Goal: Browse casually

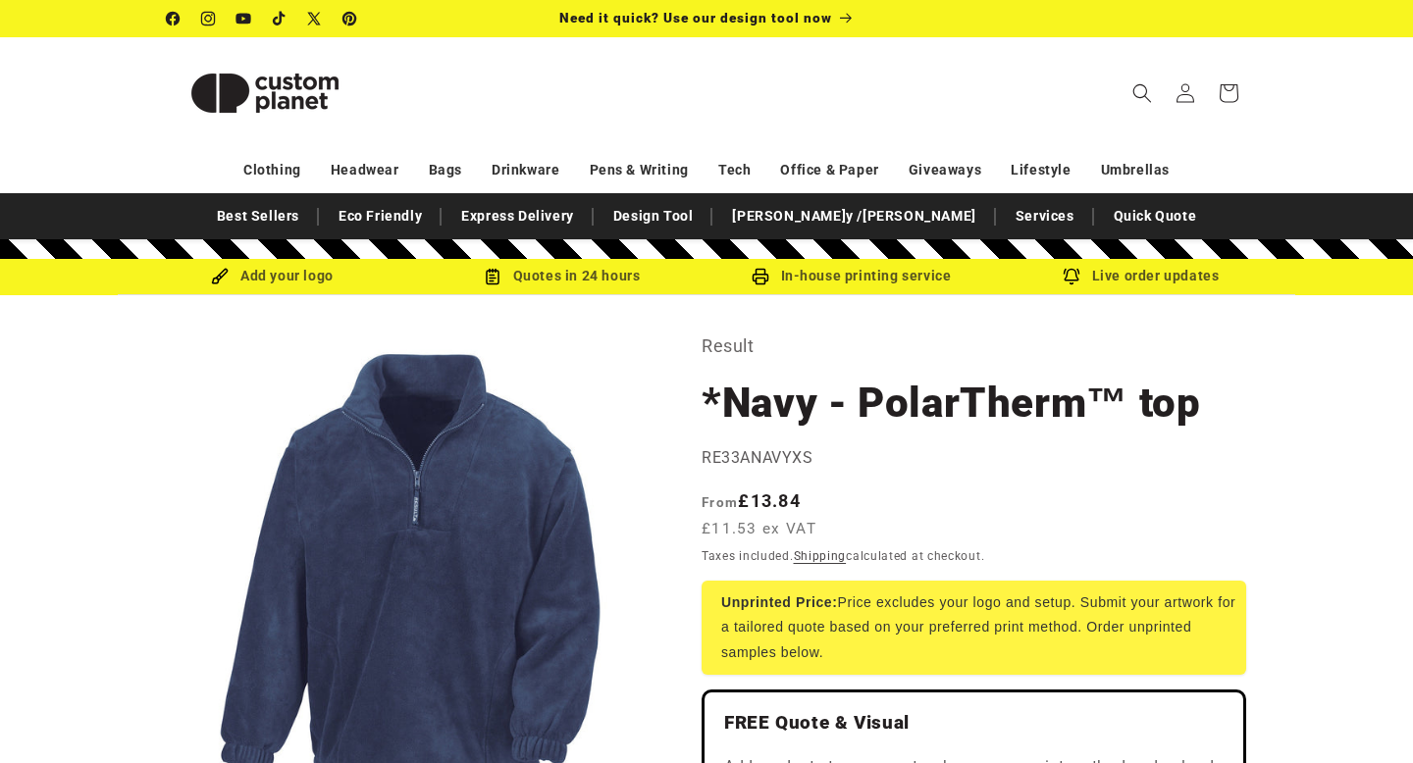
select select "**"
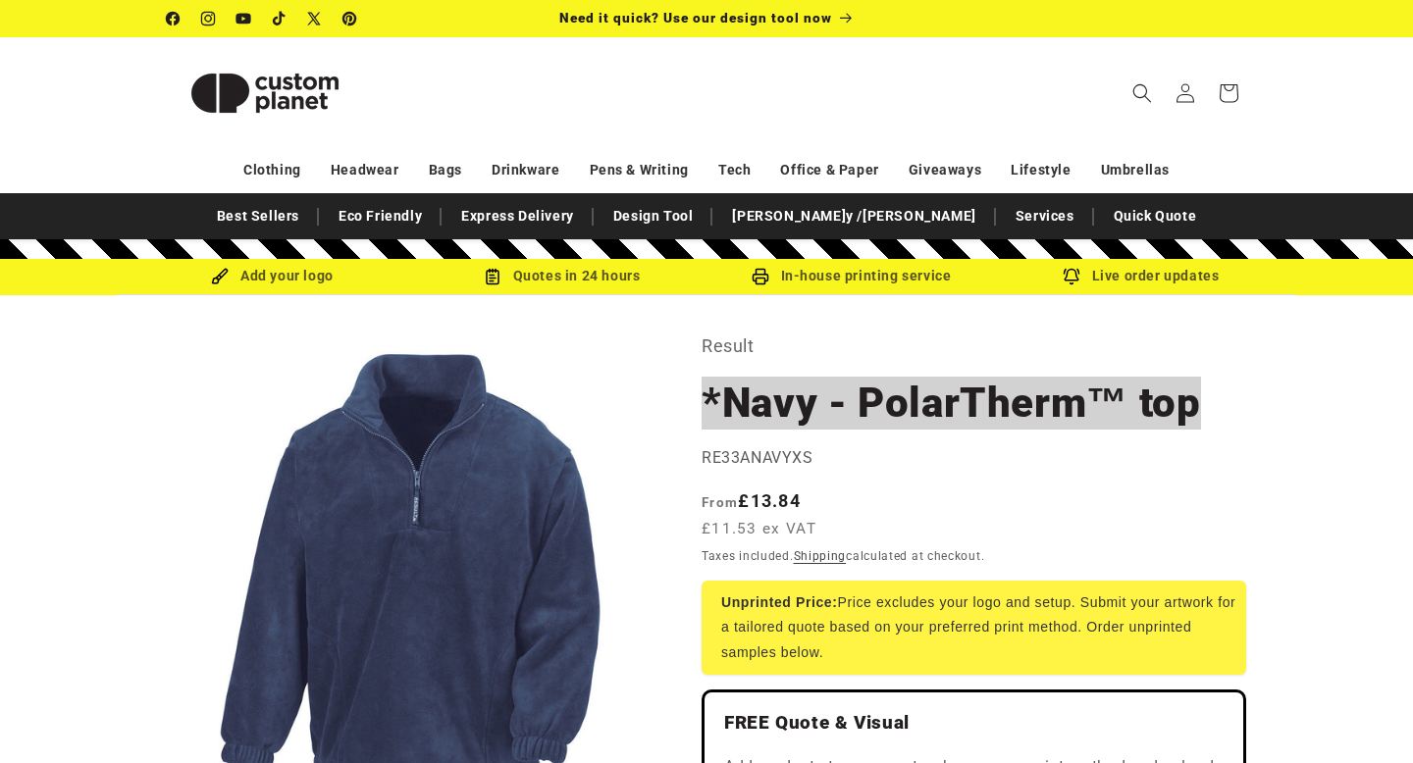
scroll to position [21, 0]
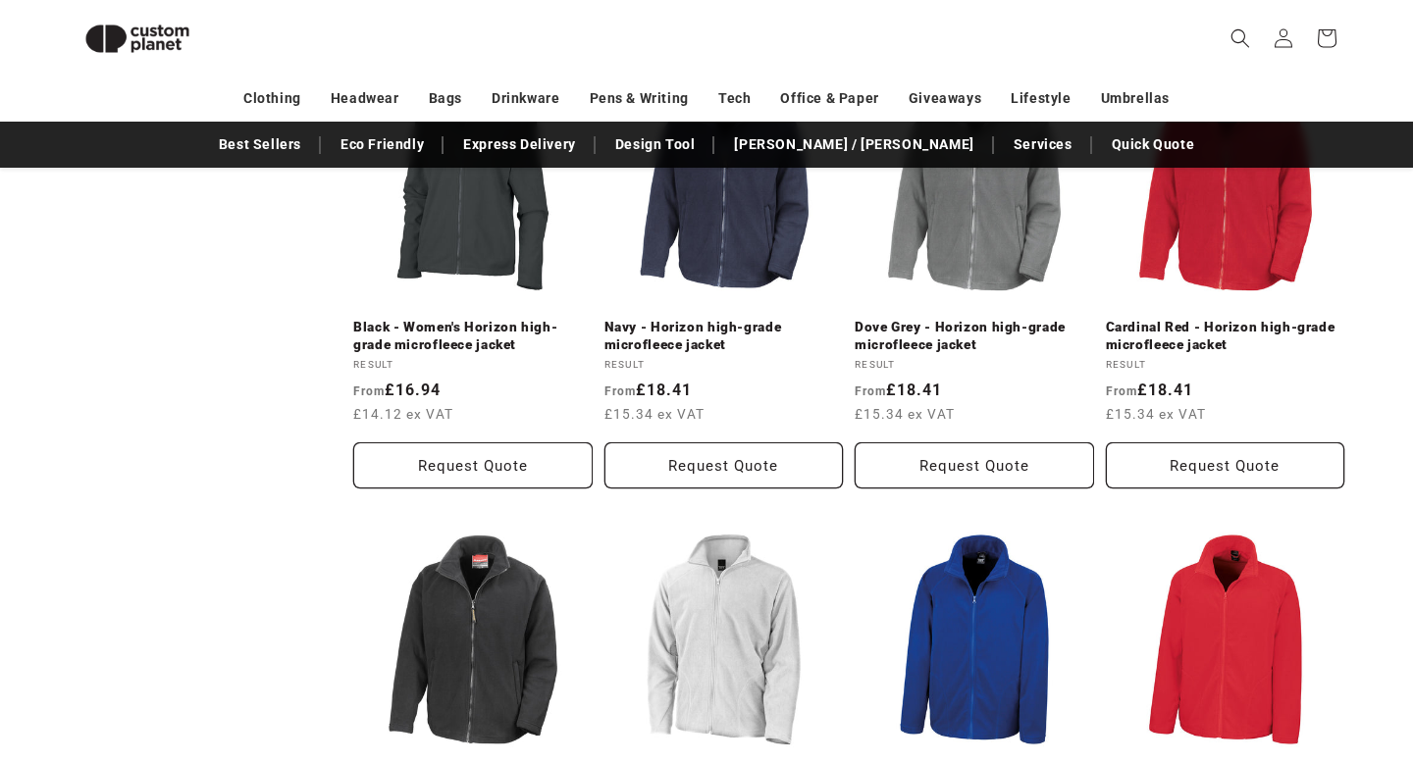
scroll to position [1231, 0]
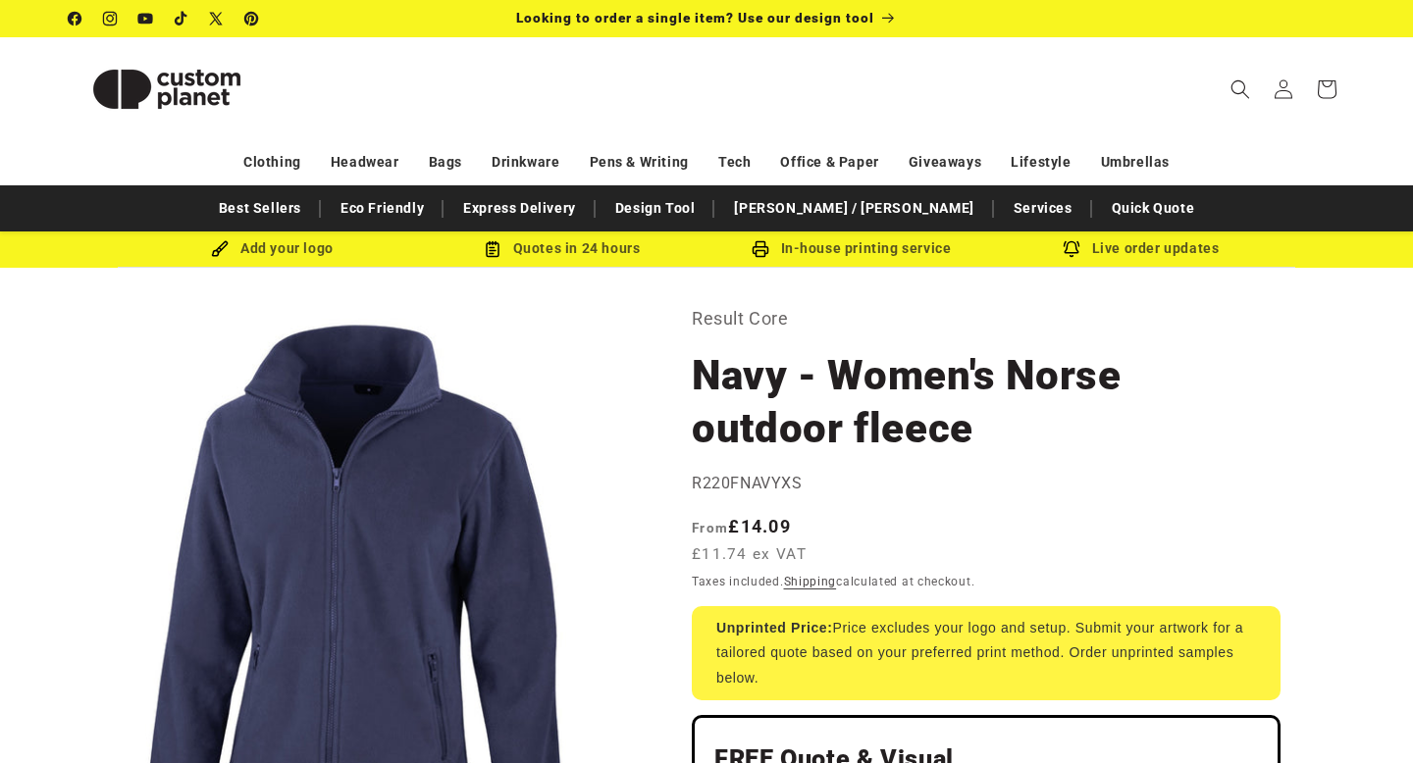
scroll to position [121, 0]
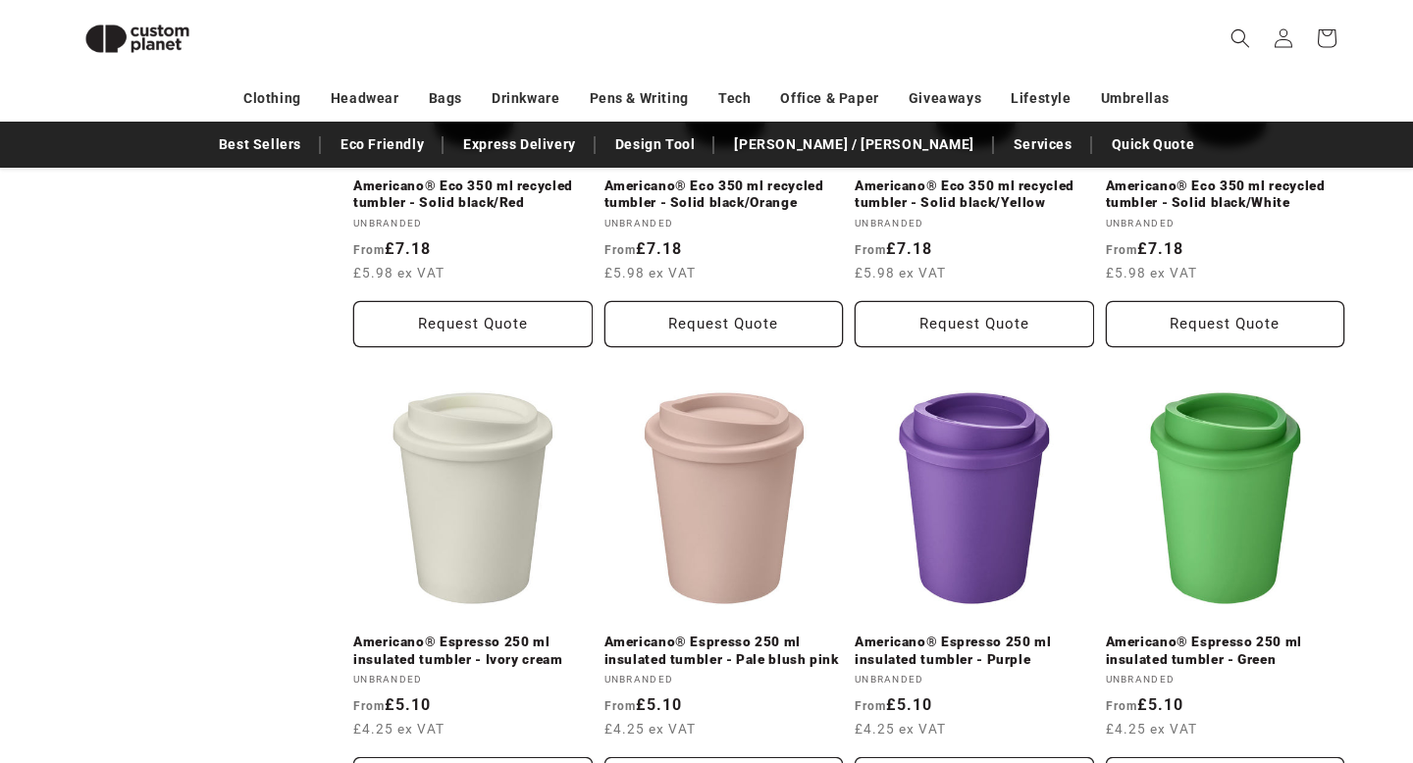
scroll to position [930, 0]
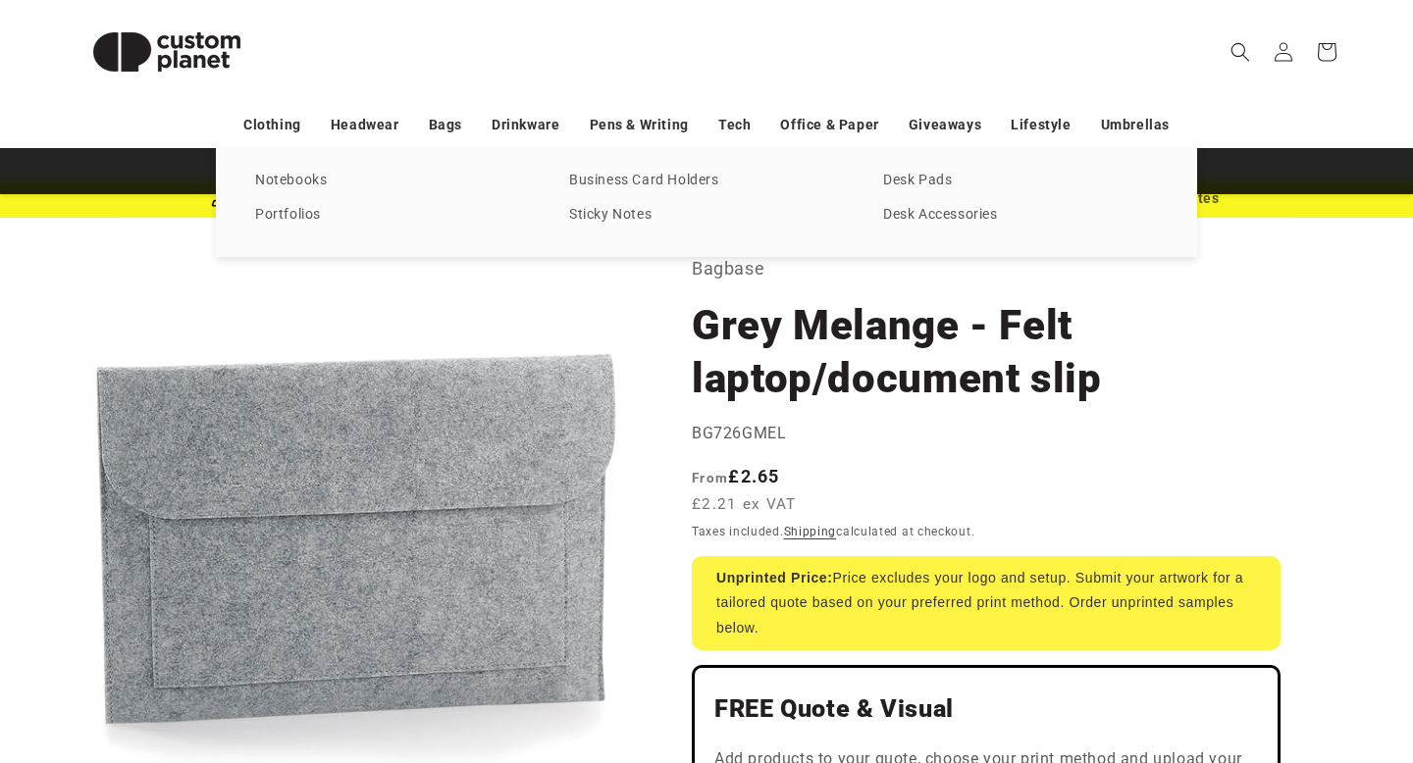
scroll to position [75, 0]
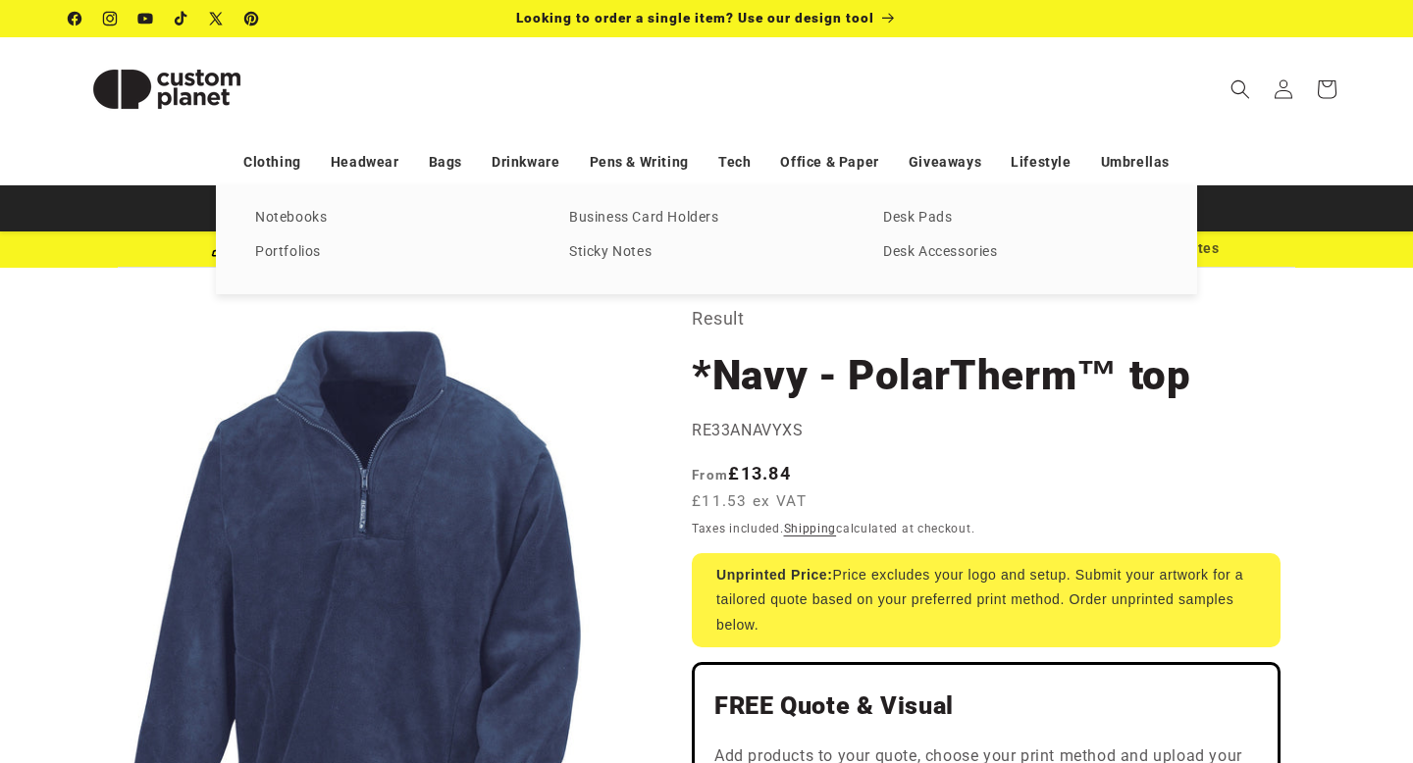
select select "**"
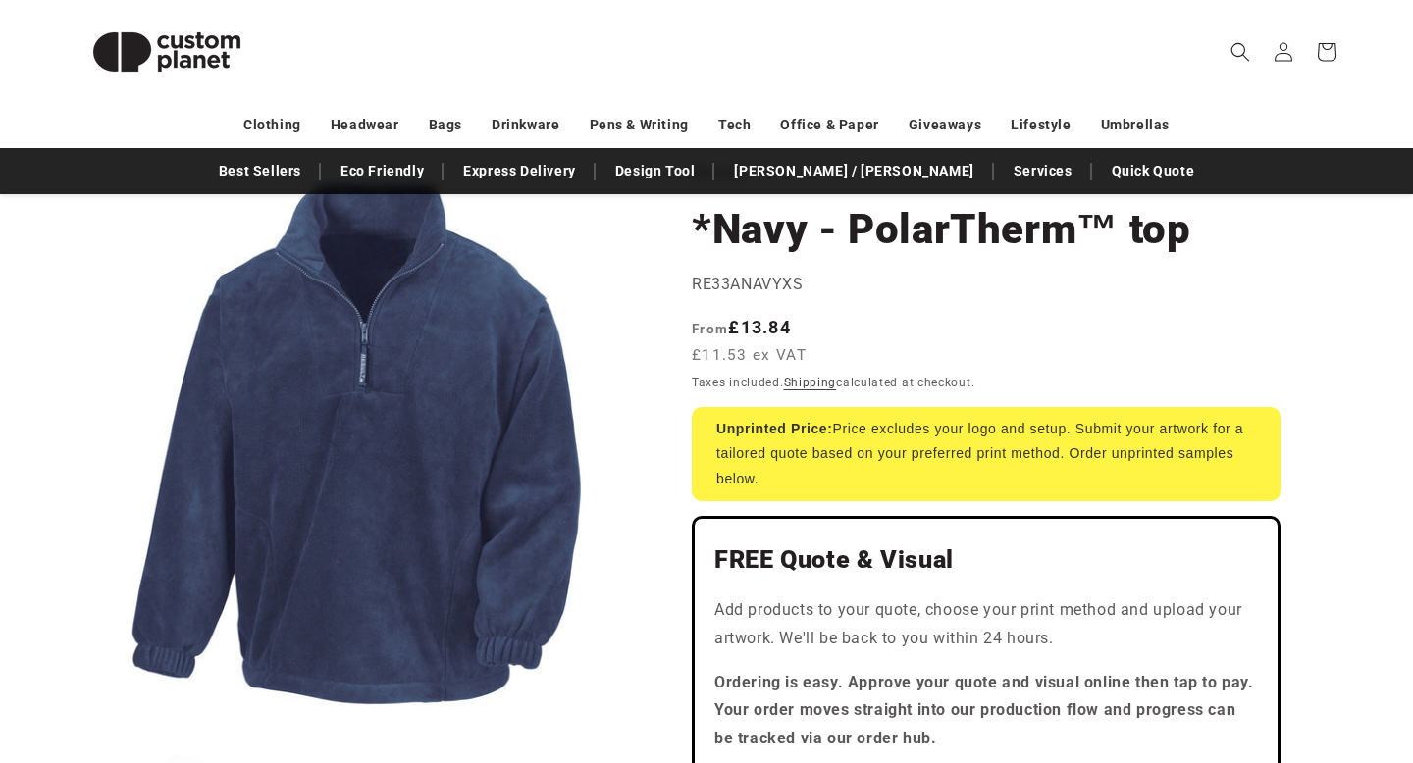
scroll to position [151, 0]
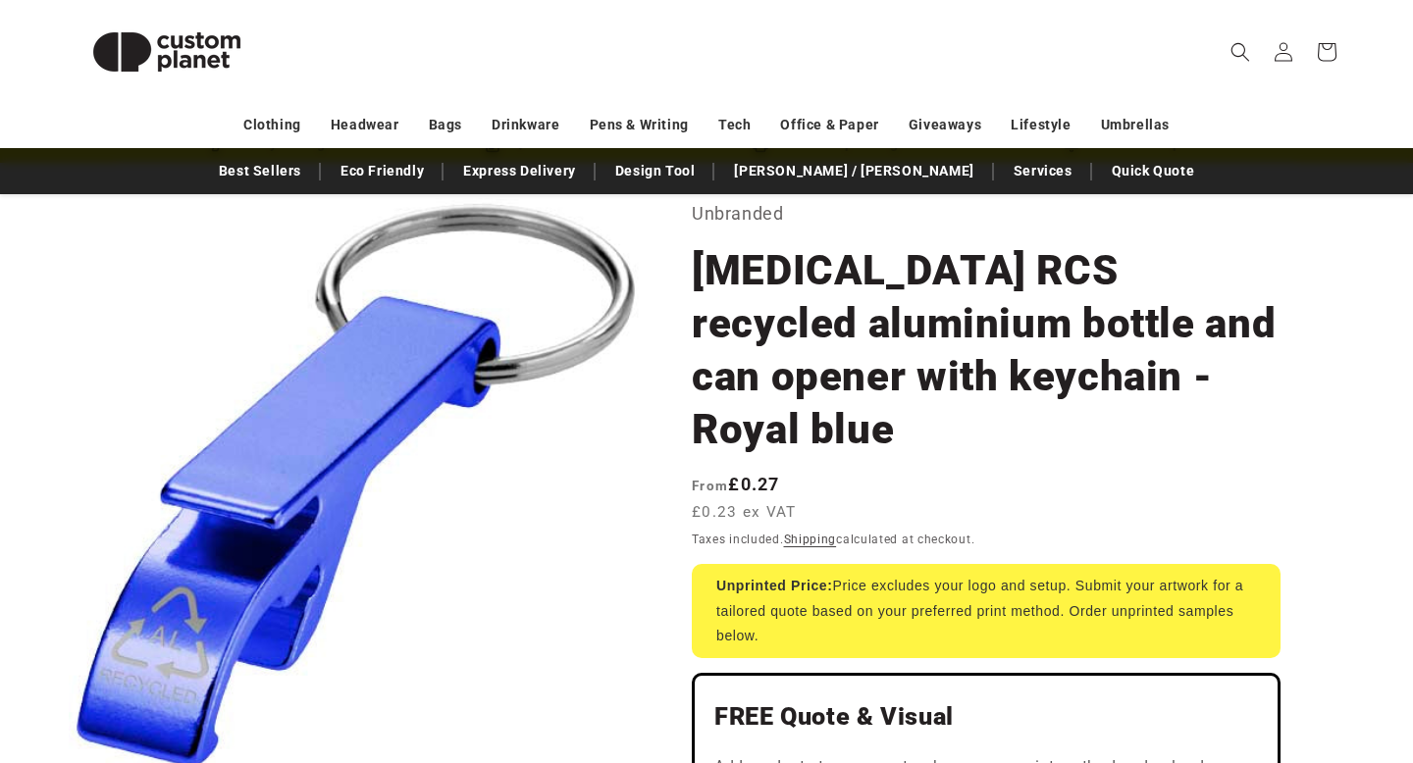
scroll to position [106, 0]
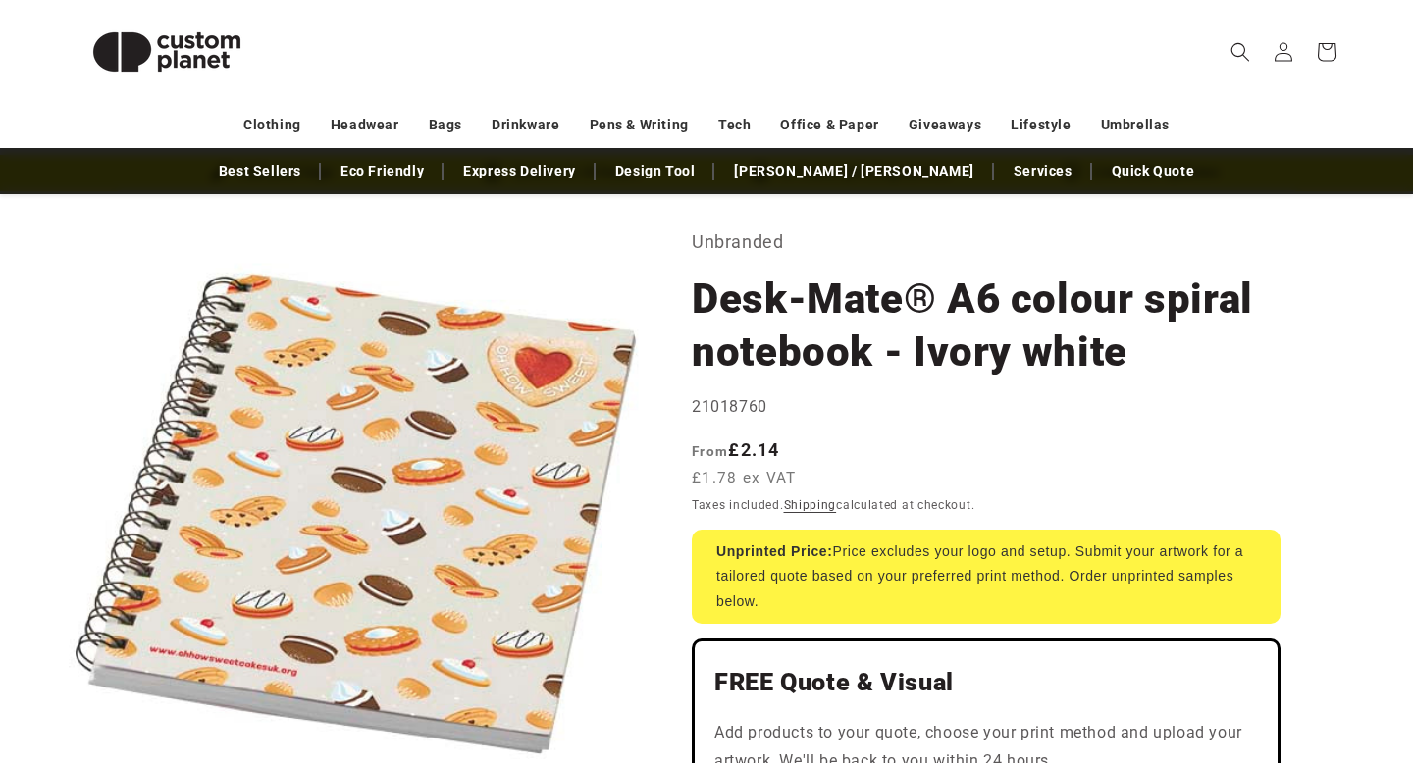
scroll to position [12, 0]
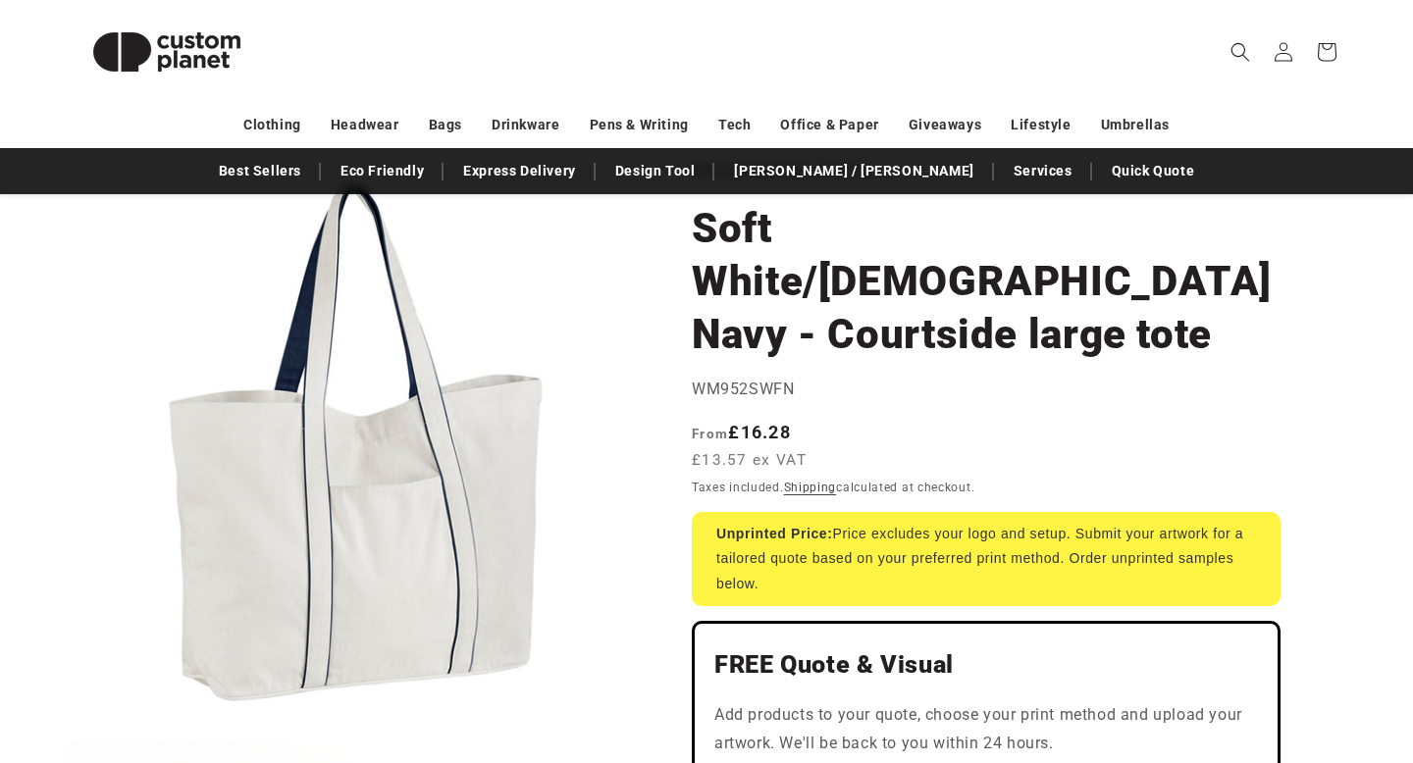
scroll to position [156, 0]
